Goal: Task Accomplishment & Management: Use online tool/utility

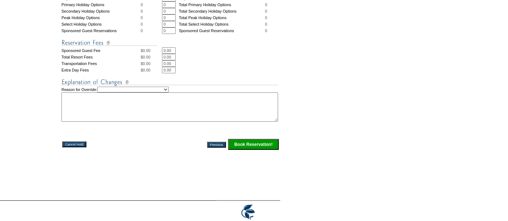
scroll to position [306, 0]
click at [138, 90] on select "Creating Continuous Stay Days Rebooked After Cancellation Editing Occupant Expe…" at bounding box center [133, 89] width 72 height 6
select select "1042"
click at [105, 86] on select "Creating Continuous Stay Days Rebooked After Cancellation Editing Occupant Expe…" at bounding box center [133, 89] width 72 height 6
click at [160, 112] on textarea at bounding box center [169, 106] width 217 height 29
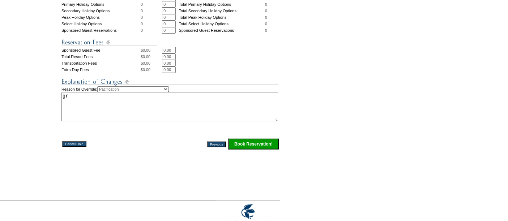
type textarea "g"
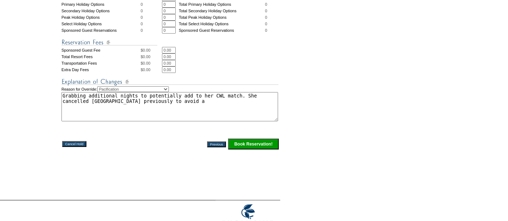
click at [184, 101] on textarea "Grabbing additional nights to potentially add to her CWL match. She cancelled […" at bounding box center [169, 106] width 217 height 29
click at [182, 105] on textarea "Grabbing additional nights to potentially add to her CWL match. She cancelled […" at bounding box center [169, 106] width 217 height 29
click at [187, 103] on textarea "Grabbing additional nights to potentially add to her CWL match. She cancelled […" at bounding box center [169, 106] width 217 height 29
type textarea "Grabbing additional nights to potentially add to her CWL match. She cancelled […"
click at [242, 148] on input "Book Reservation!" at bounding box center [253, 144] width 51 height 11
